Goal: Navigation & Orientation: Go to known website

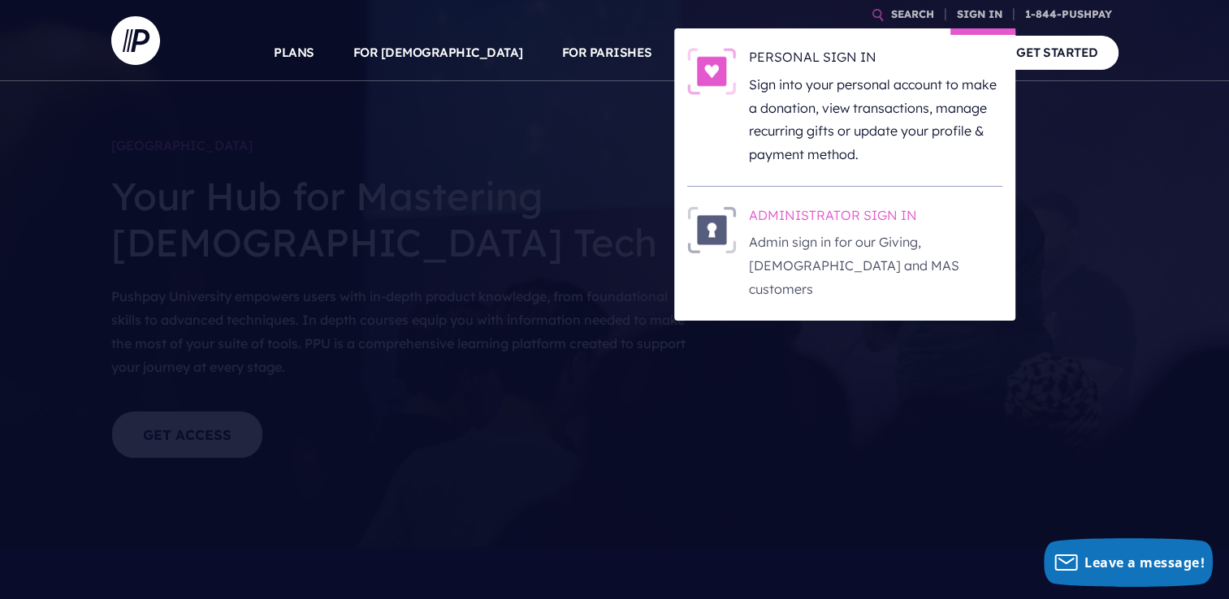
click at [861, 218] on h6 "ADMINISTRATOR SIGN IN" at bounding box center [875, 218] width 253 height 24
click at [837, 219] on h6 "ADMINISTRATOR SIGN IN" at bounding box center [875, 218] width 253 height 24
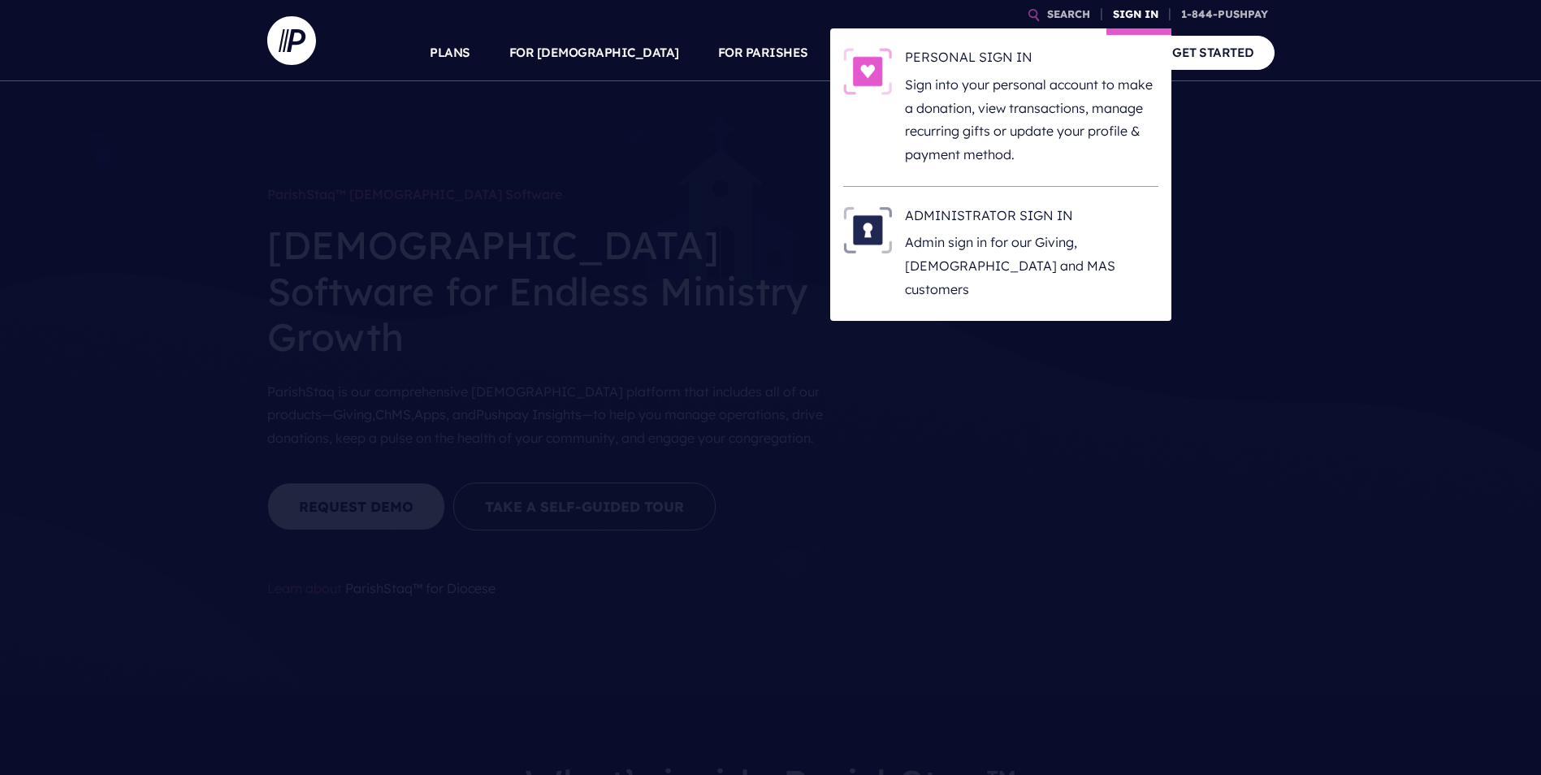
click at [1150, 2] on link "SIGN IN" at bounding box center [1135, 14] width 58 height 28
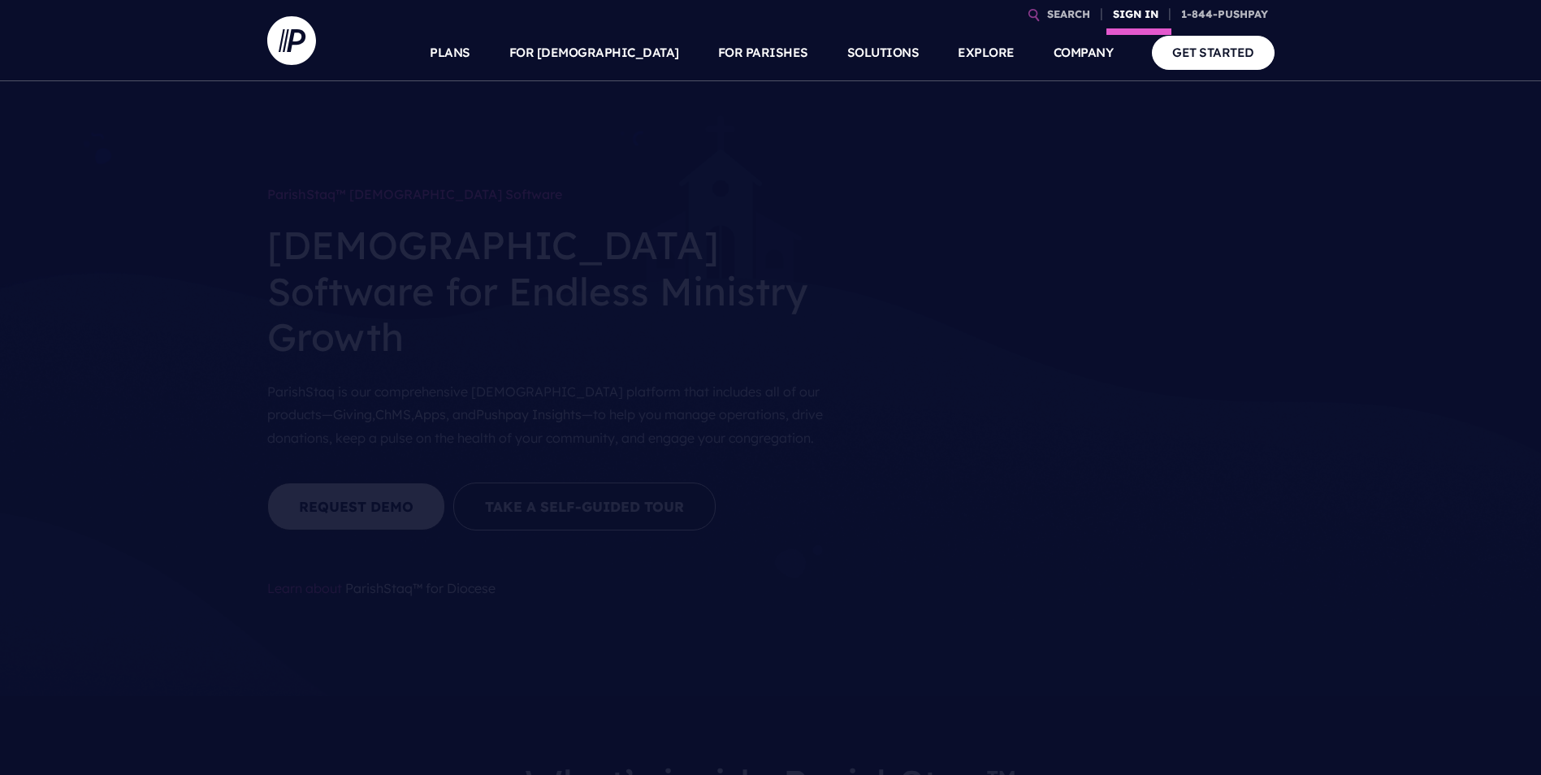
click at [1132, 23] on link "SIGN IN" at bounding box center [1135, 14] width 58 height 28
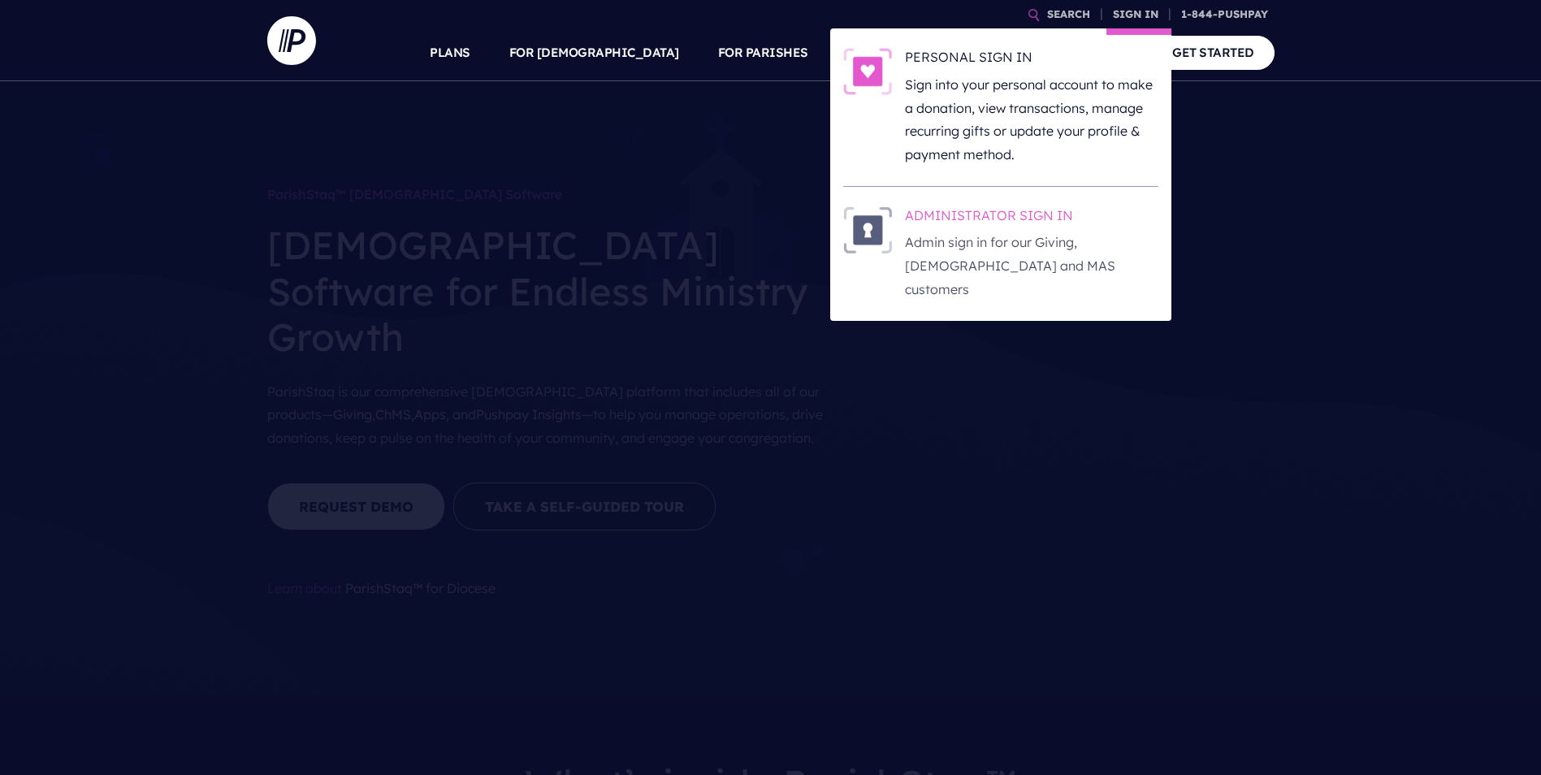
click at [1061, 213] on h6 "ADMINISTRATOR SIGN IN" at bounding box center [1031, 218] width 253 height 24
